Goal: Task Accomplishment & Management: Use online tool/utility

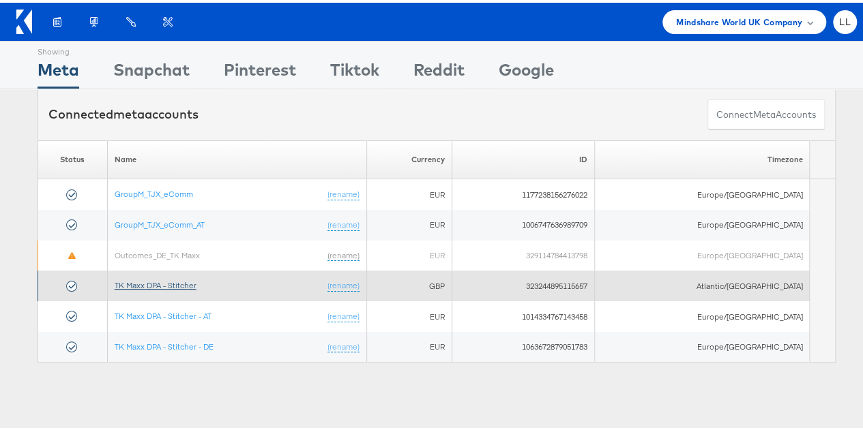
click at [170, 282] on link "TK Maxx DPA - Stitcher" at bounding box center [156, 283] width 82 height 10
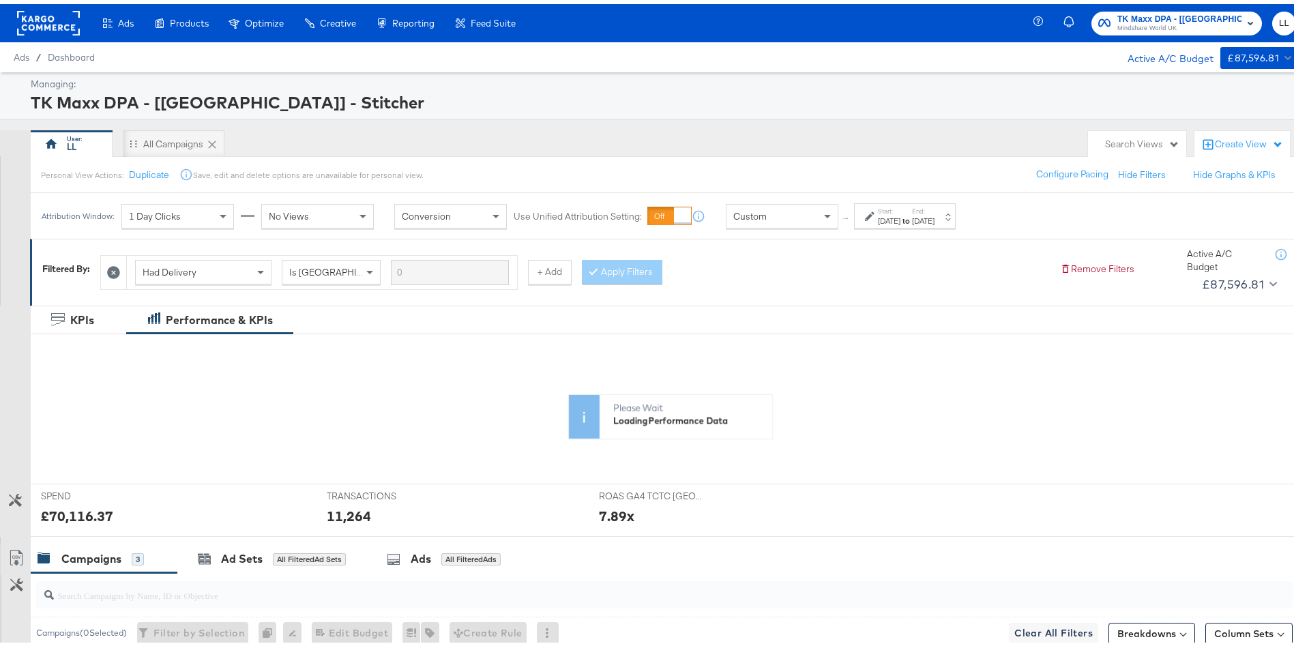
click at [898, 211] on div "[DATE]" at bounding box center [889, 216] width 23 height 11
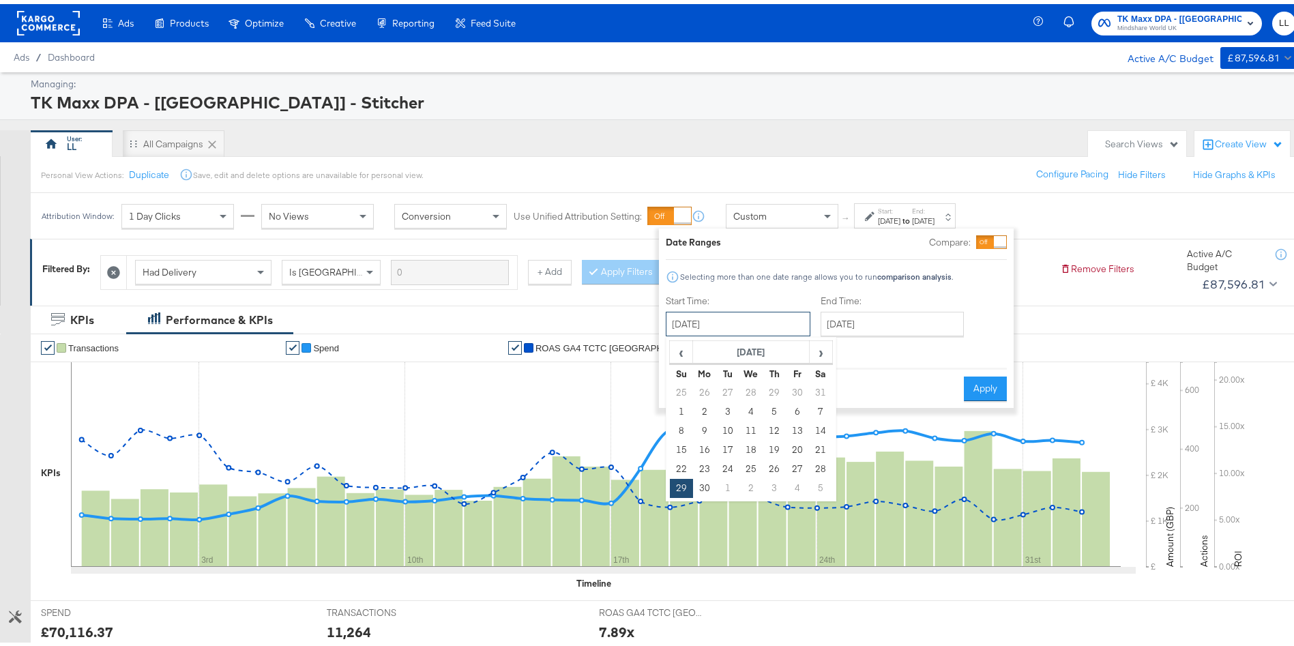
click at [720, 313] on input "[DATE]" at bounding box center [738, 320] width 145 height 25
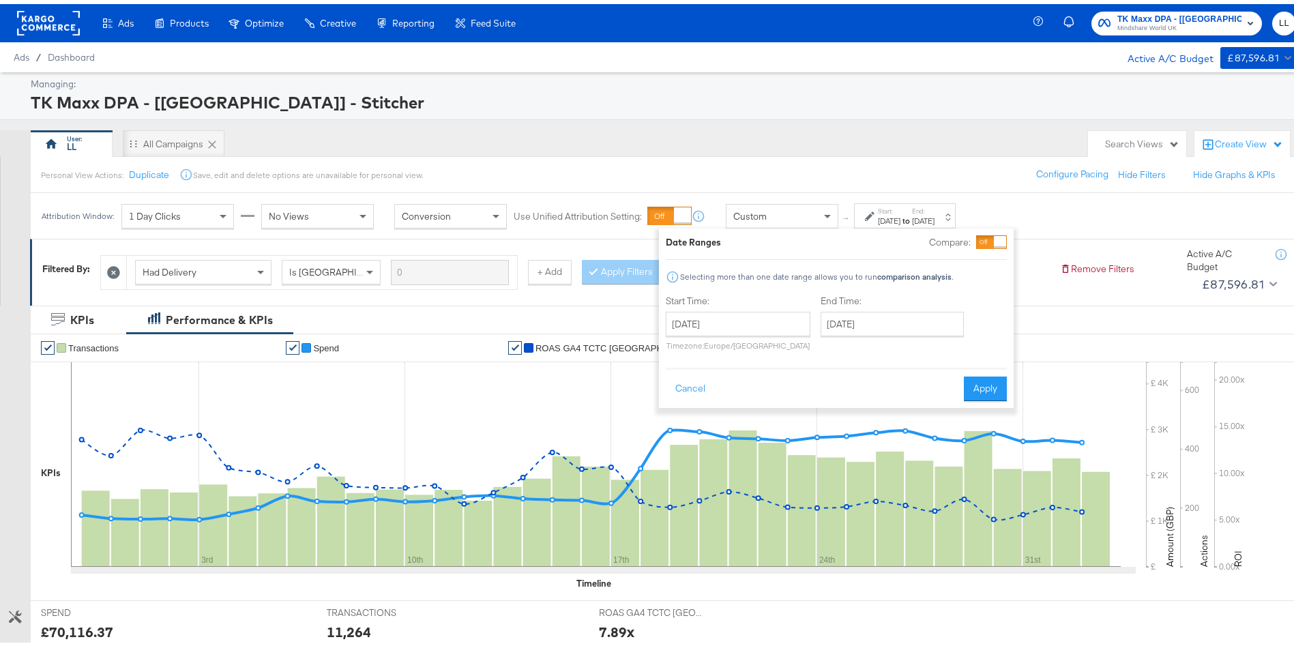
click at [660, 166] on div "Personal View Actions: Duplicate Save, edit and delete options are unavailable …" at bounding box center [670, 170] width 1280 height 37
click at [1141, 13] on span "TK Maxx DPA - [[GEOGRAPHIC_DATA]] - Stitcher" at bounding box center [1179, 15] width 124 height 14
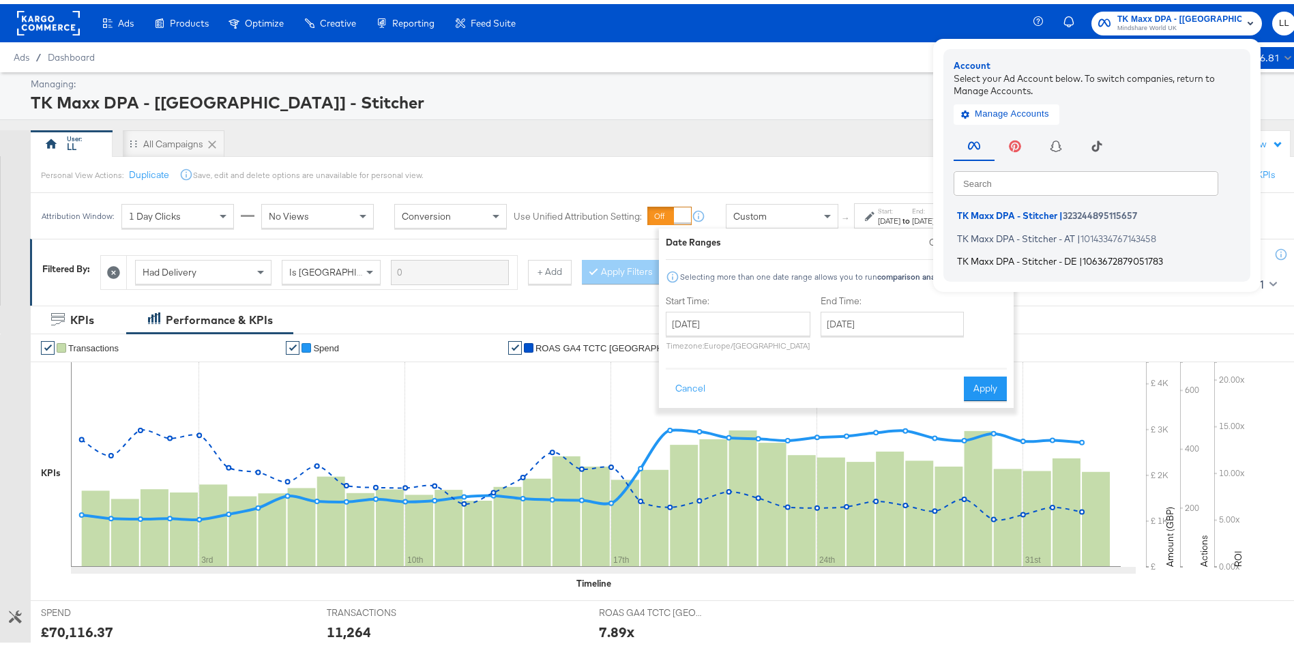
click at [1040, 262] on span "TK Maxx DPA - Stitcher - DE" at bounding box center [1017, 257] width 120 height 11
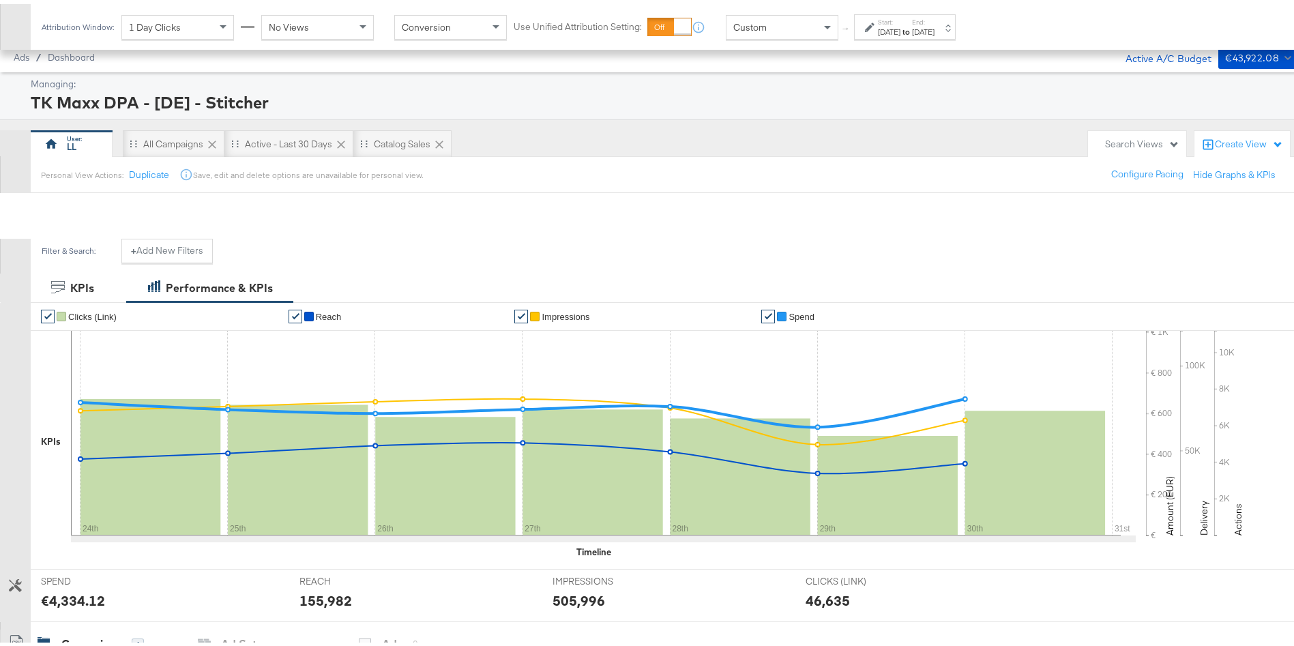
scroll to position [512, 0]
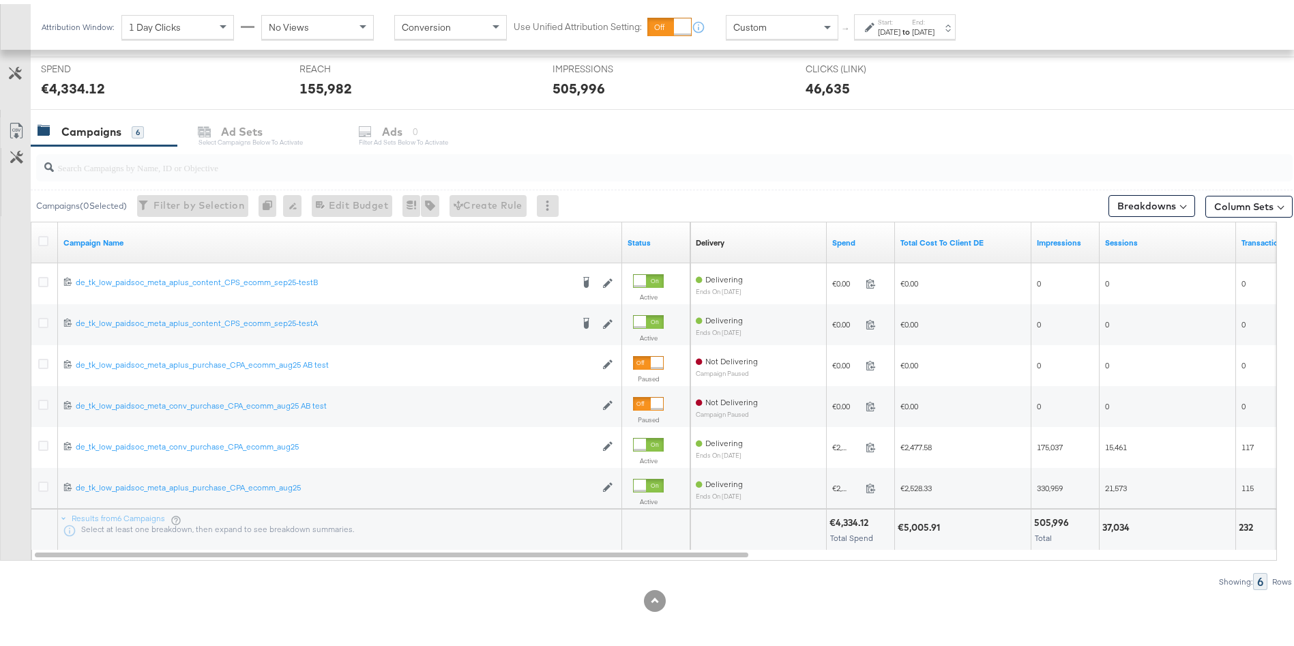
click at [928, 44] on div "Attribution Window: 1 Day Clicks No Views Conversion Use Unified Attribution Se…" at bounding box center [502, 23] width 942 height 46
click at [920, 36] on div "Attribution Window: 1 Day Clicks No Views Conversion Use Unified Attribution Se…" at bounding box center [502, 23] width 942 height 46
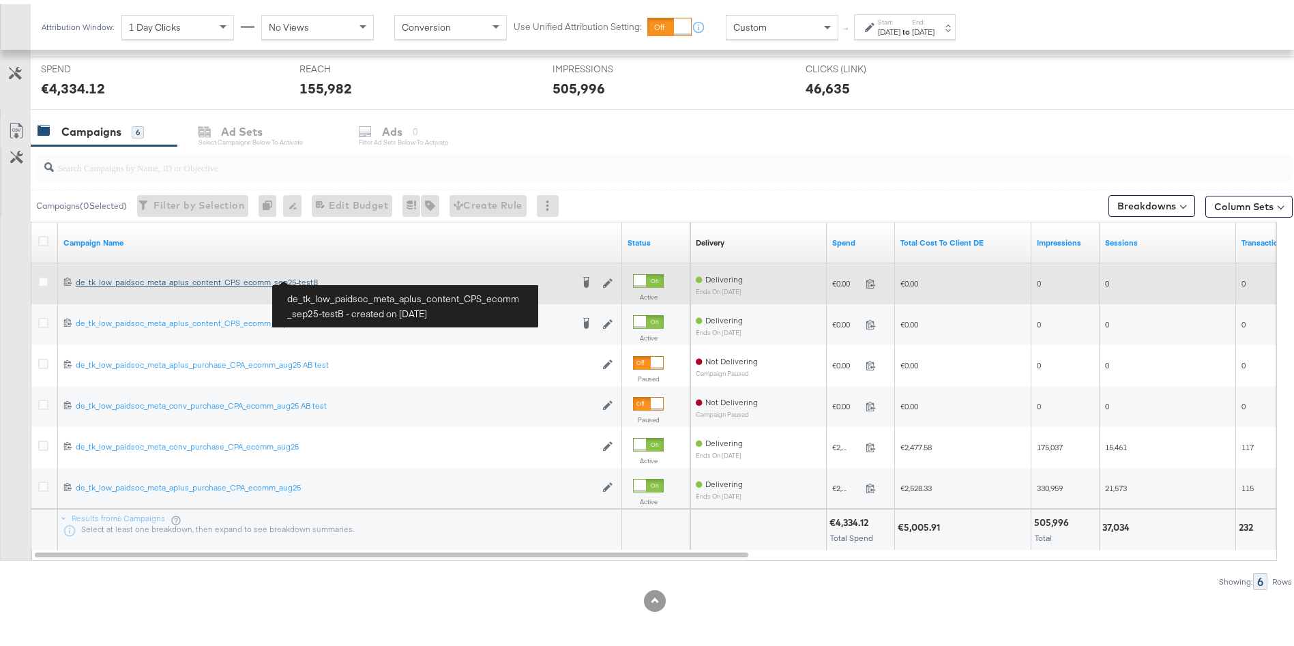
click at [276, 283] on link "de_tk_low_paidsoc_meta_aplus_content_CPS_ecomm_sep25-testB de_tk_low_paidsoc_me…" at bounding box center [324, 280] width 496 height 14
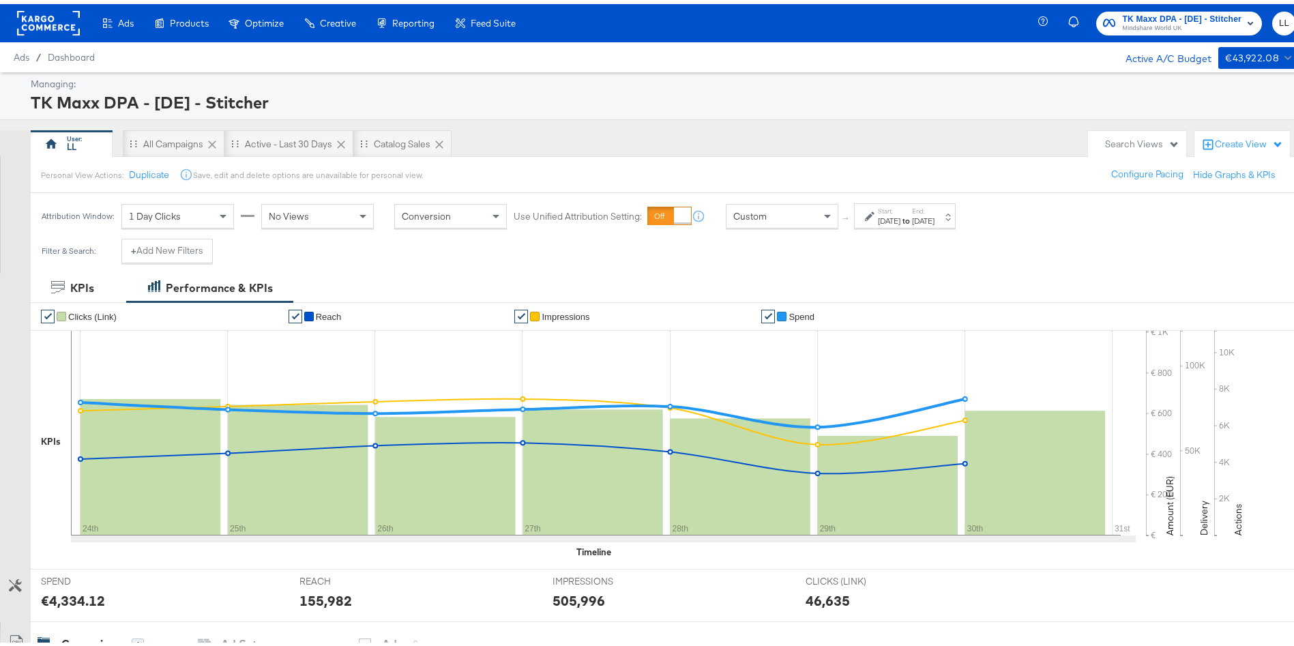
click at [900, 212] on div "[DATE]" at bounding box center [889, 216] width 23 height 11
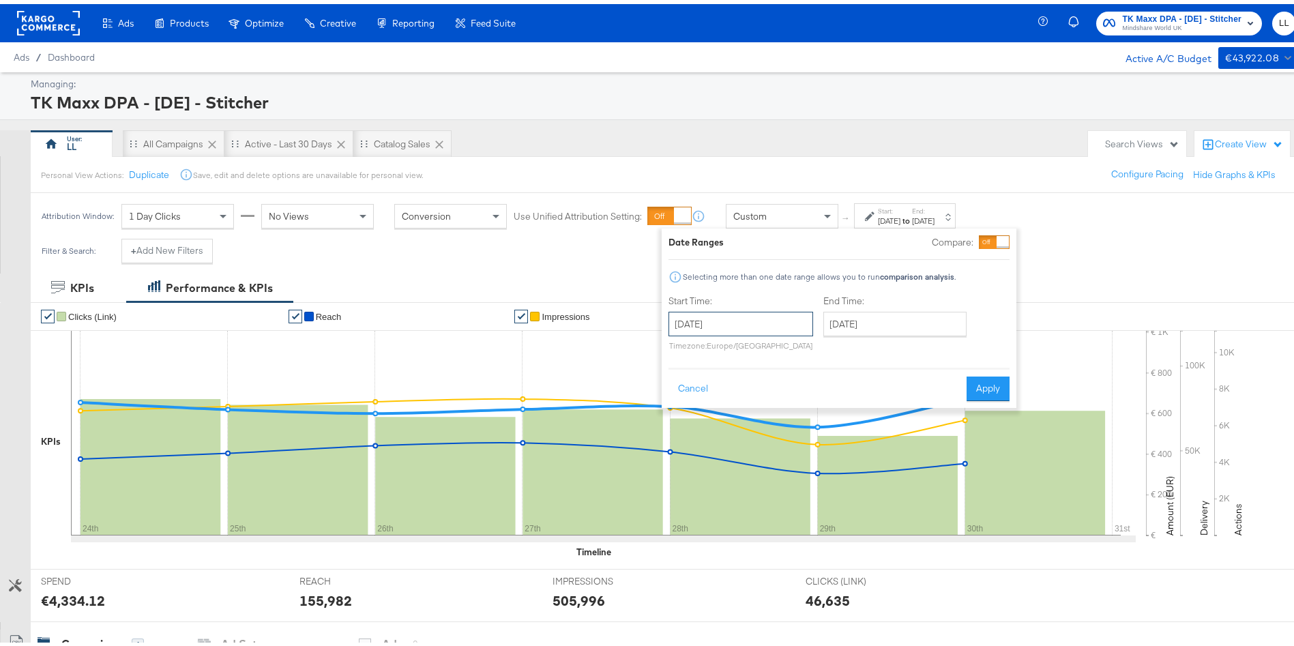
click at [761, 323] on input "August 24th 2025" at bounding box center [740, 320] width 145 height 25
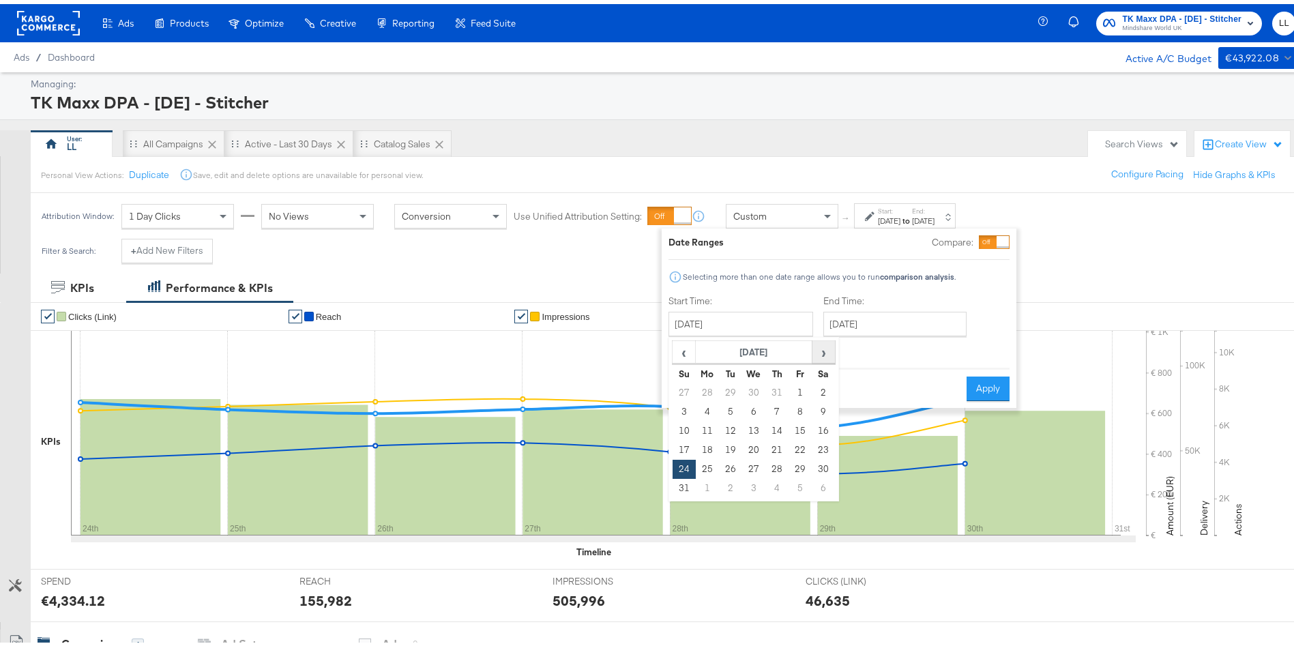
click at [825, 352] on span "›" at bounding box center [823, 348] width 21 height 20
click at [773, 405] on td "11" at bounding box center [776, 407] width 23 height 19
type input "September 11th 2025"
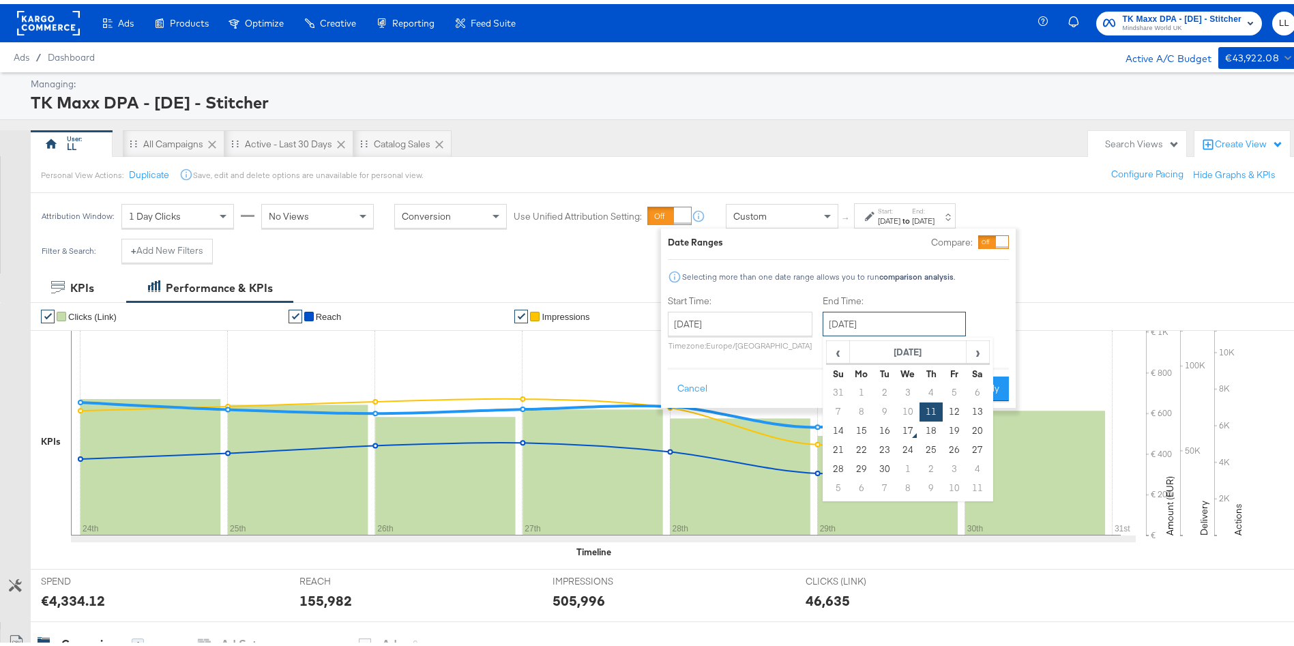
click at [879, 329] on input "September 11th 2025" at bounding box center [894, 320] width 143 height 25
click at [903, 427] on td "17" at bounding box center [907, 426] width 23 height 19
type input "September 17th 2025"
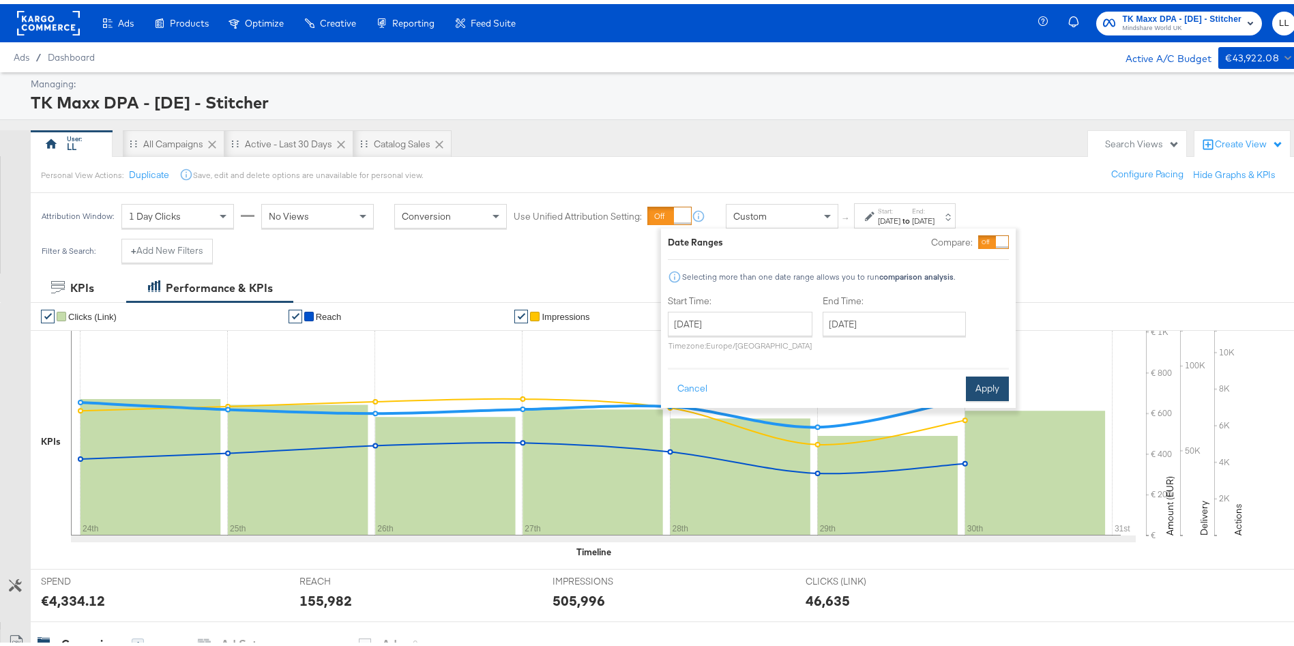
click at [982, 377] on button "Apply" at bounding box center [987, 384] width 43 height 25
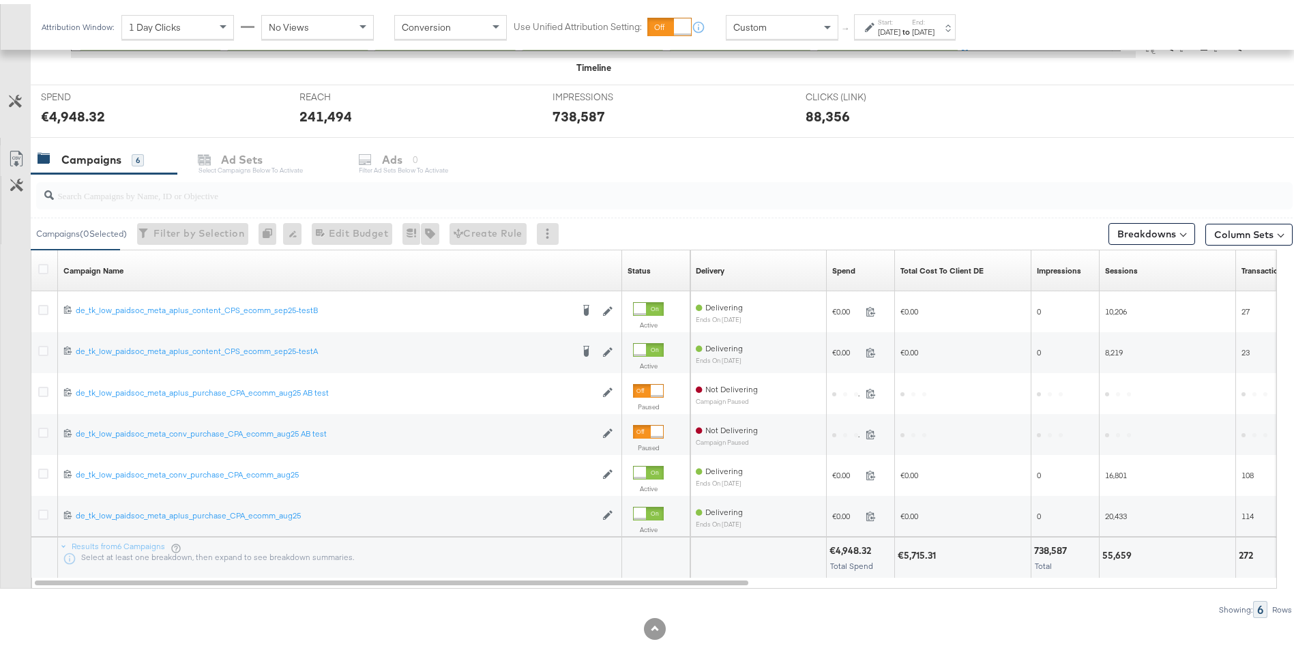
scroll to position [512, 0]
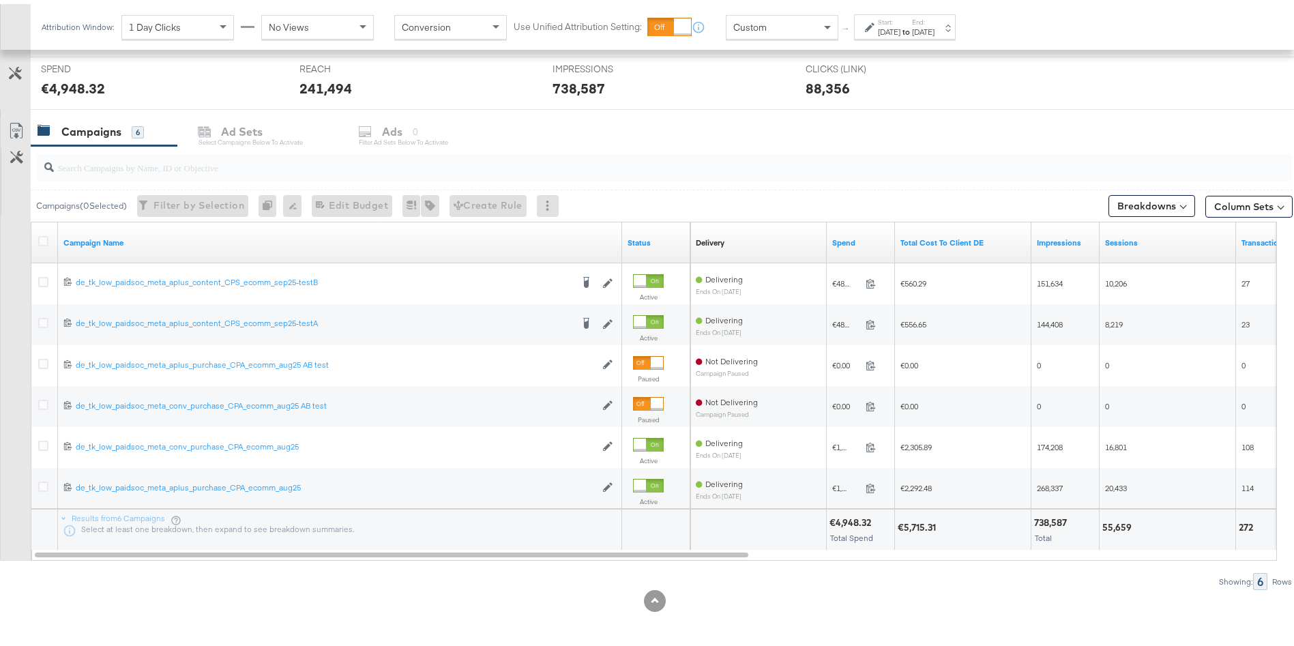
click at [149, 163] on input "search" at bounding box center [615, 158] width 1123 height 27
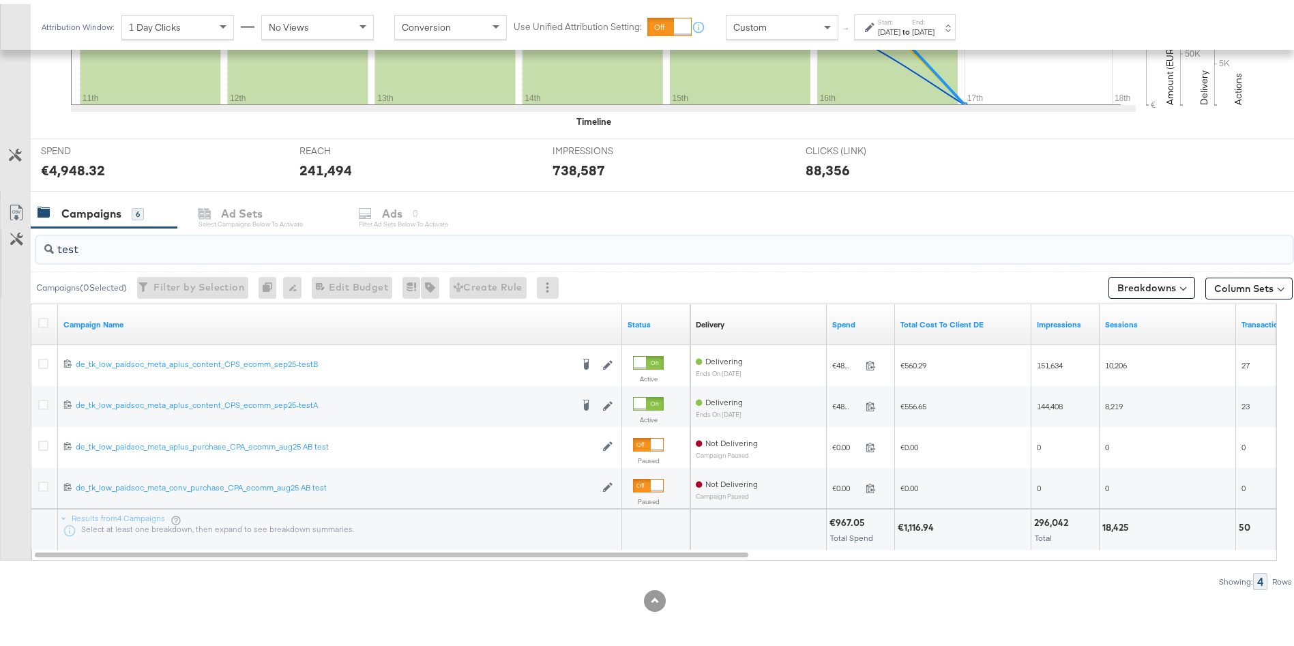
scroll to position [0, 0]
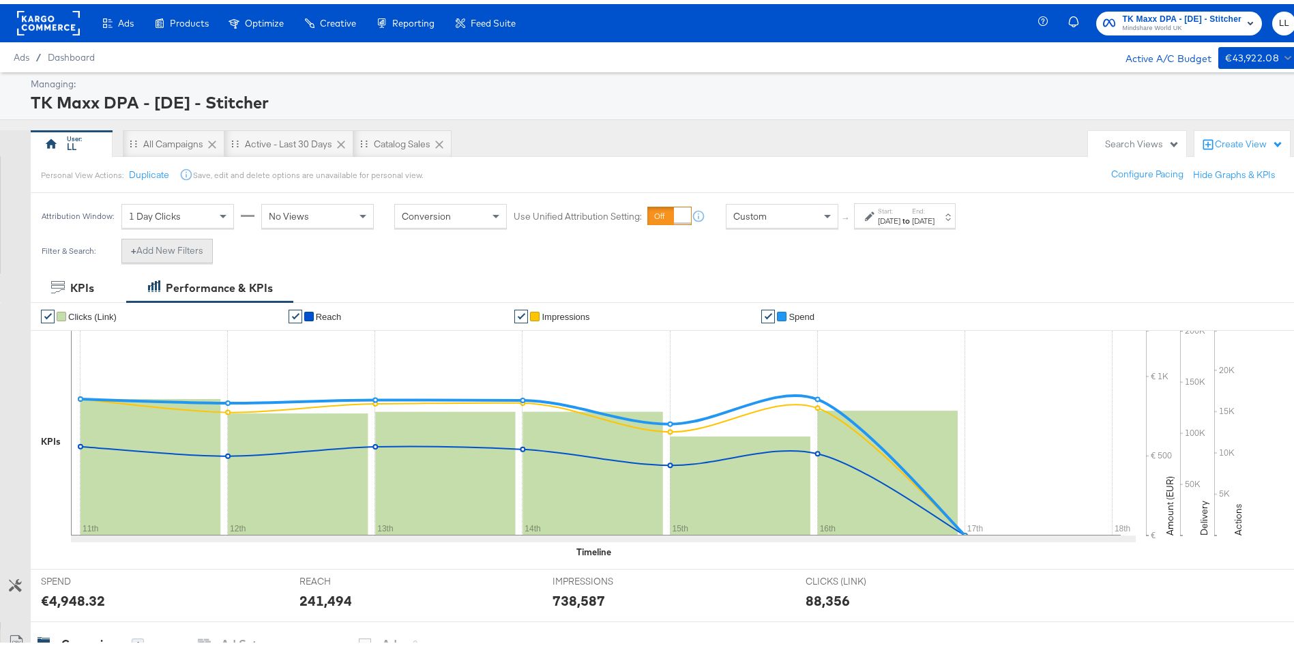
type input "test"
click at [162, 237] on button "+ Add New Filters" at bounding box center [166, 247] width 91 height 25
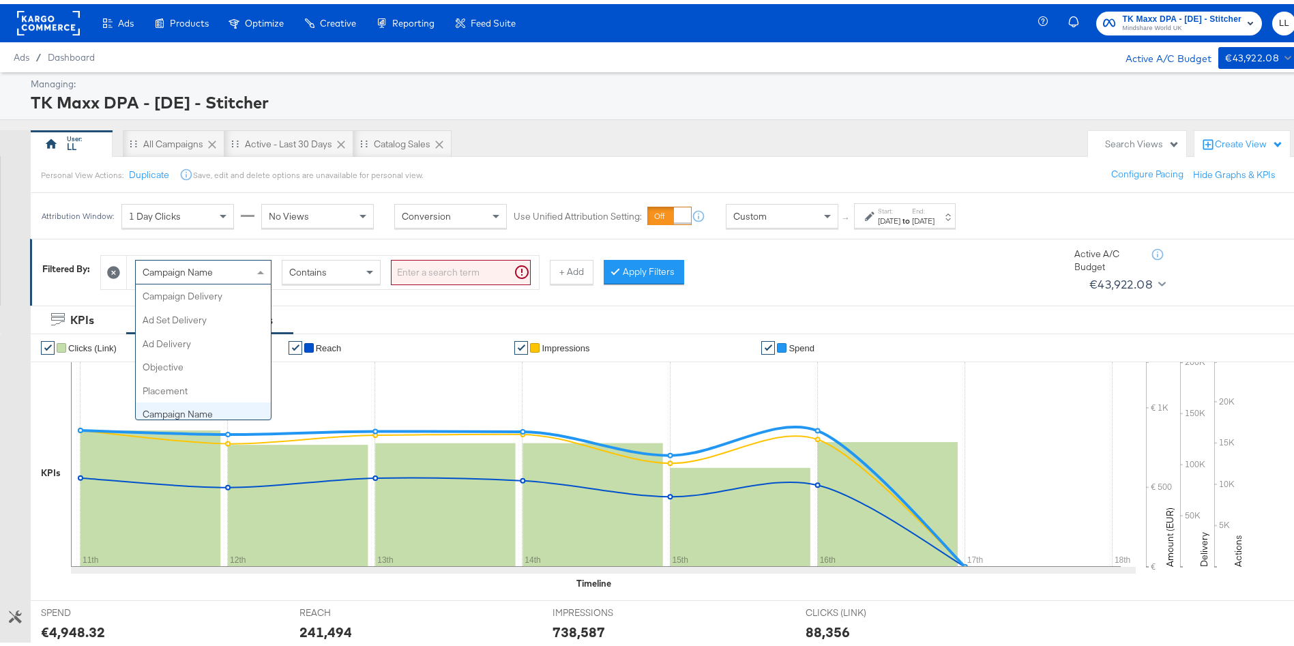
click at [250, 269] on div "Campaign Name" at bounding box center [203, 267] width 135 height 23
type input "had"
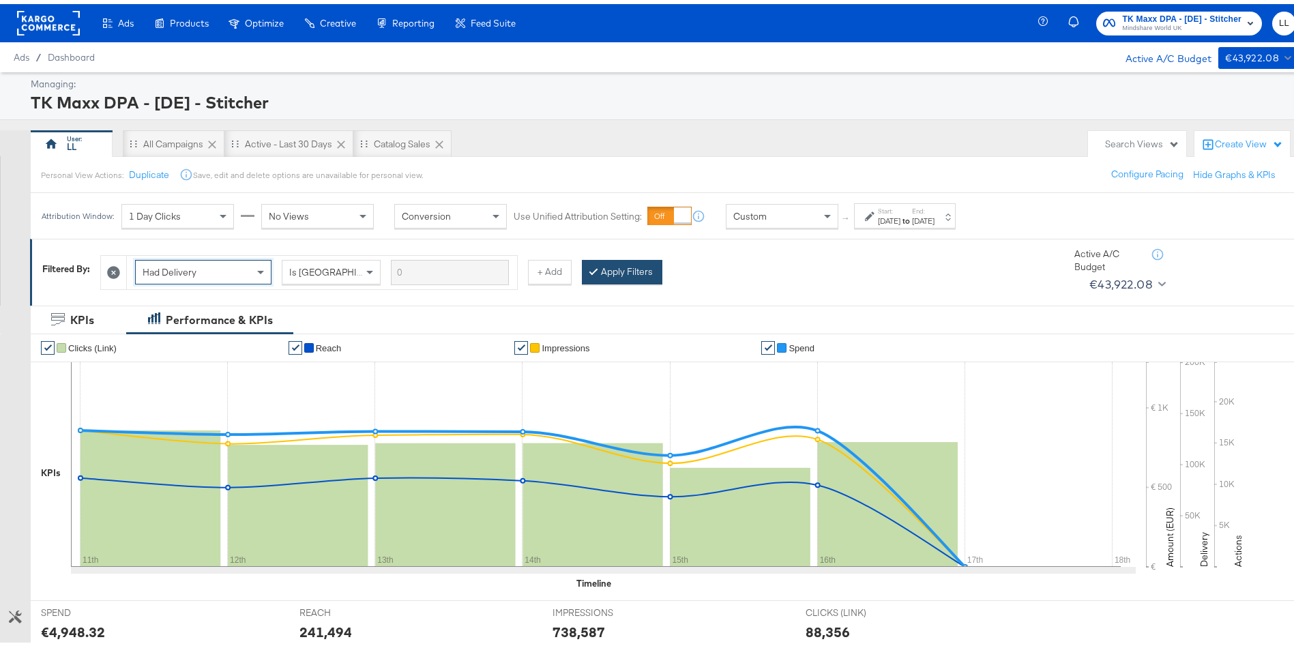
click at [639, 269] on button "Apply Filters" at bounding box center [622, 268] width 80 height 25
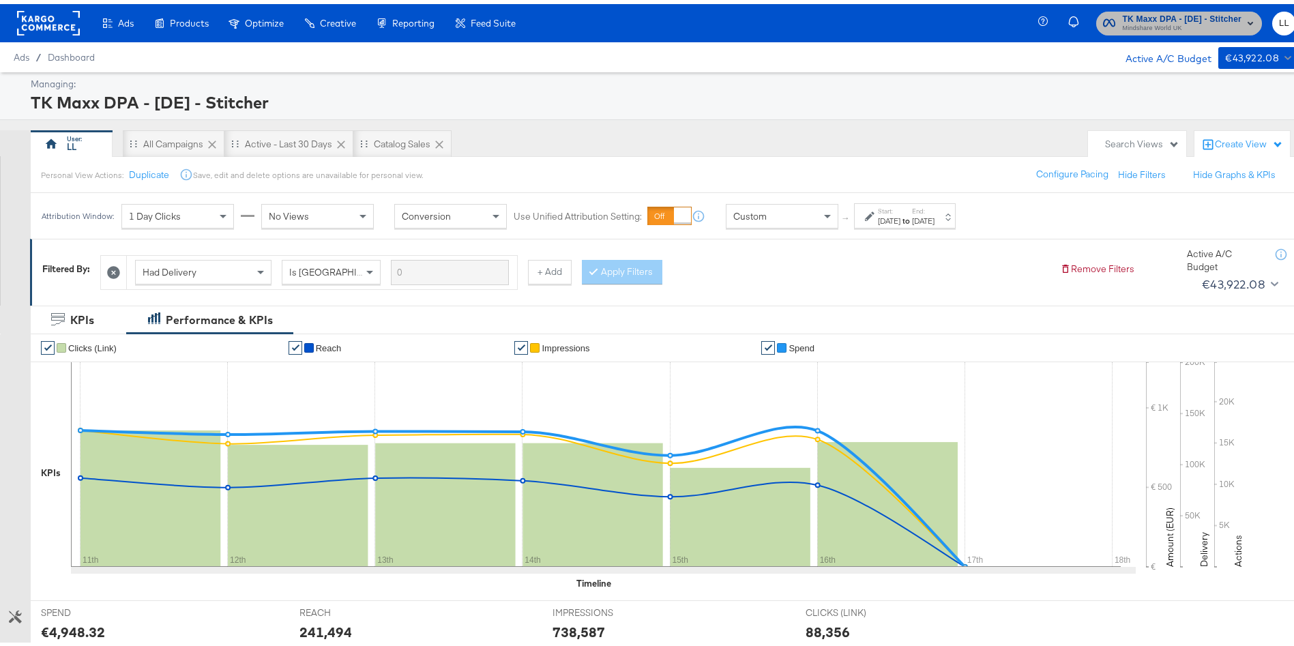
click at [1166, 25] on span "Mindshare World UK" at bounding box center [1181, 24] width 119 height 11
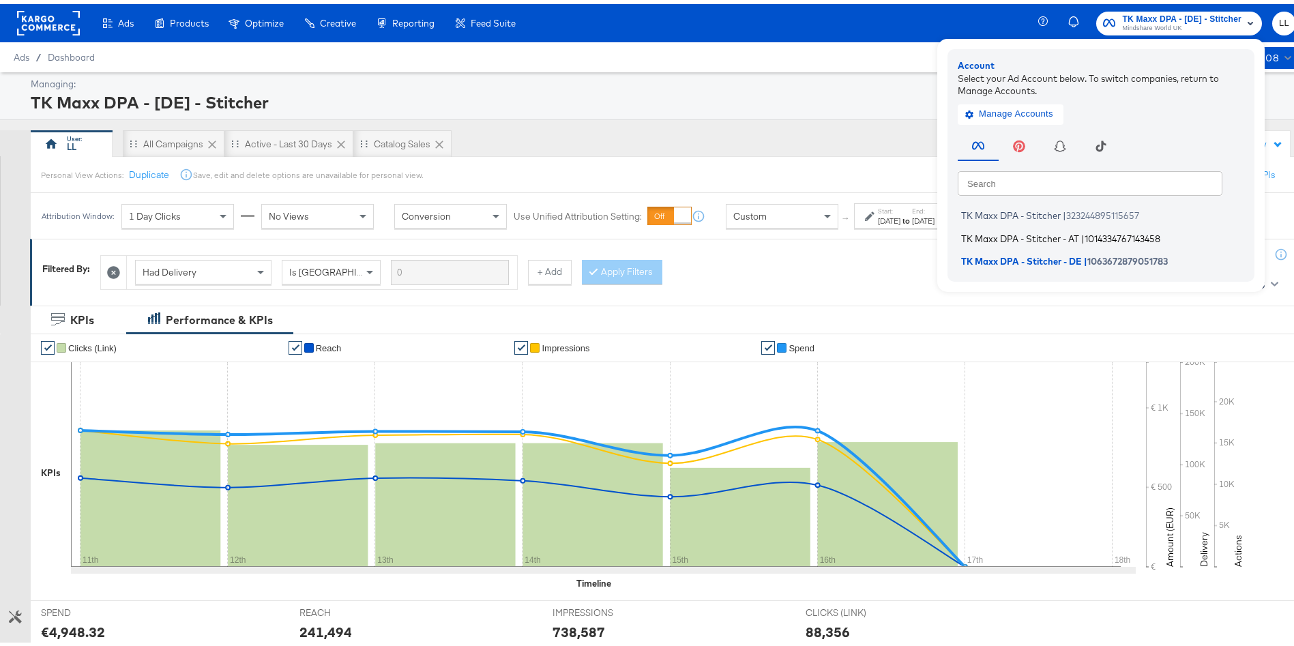
click at [1035, 231] on span "TK Maxx DPA - Stitcher - AT" at bounding box center [1020, 234] width 118 height 11
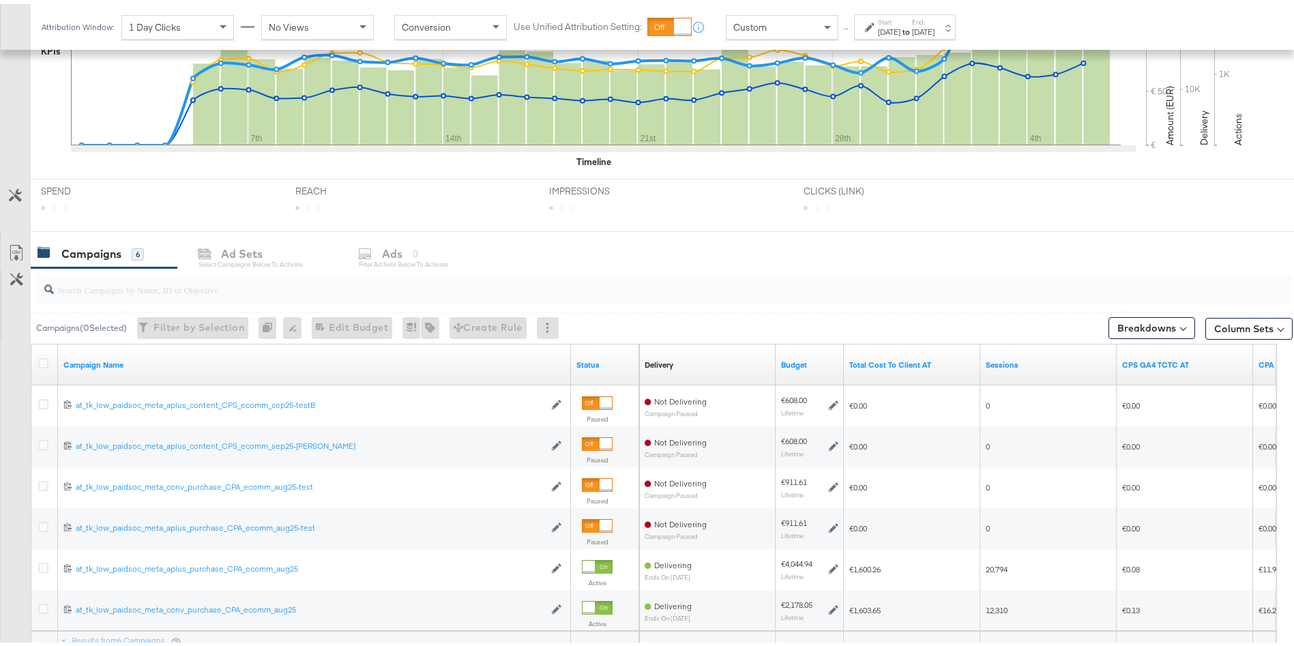
scroll to position [396, 0]
